Goal: Transaction & Acquisition: Subscribe to service/newsletter

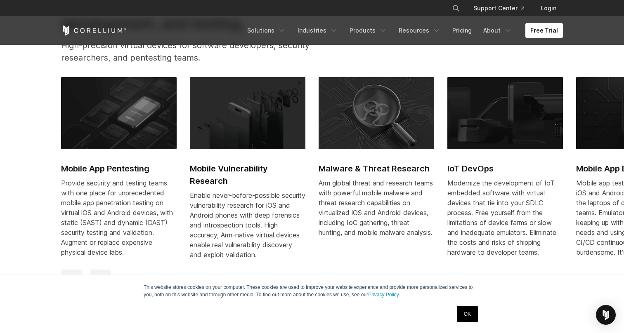
scroll to position [376, 0]
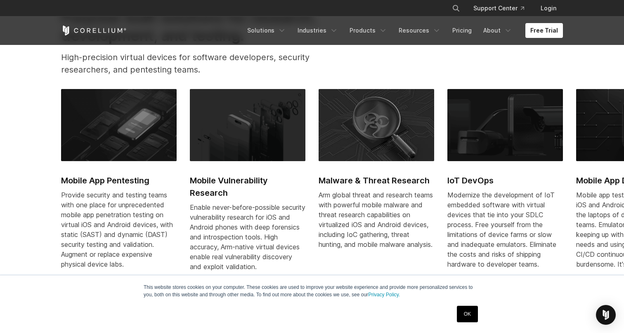
click at [233, 138] on img at bounding box center [248, 125] width 116 height 72
click at [463, 28] on link "Pricing" at bounding box center [461, 30] width 29 height 15
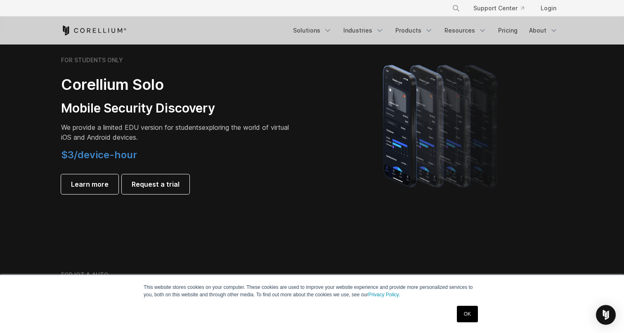
scroll to position [557, 0]
